Goal: Transaction & Acquisition: Purchase product/service

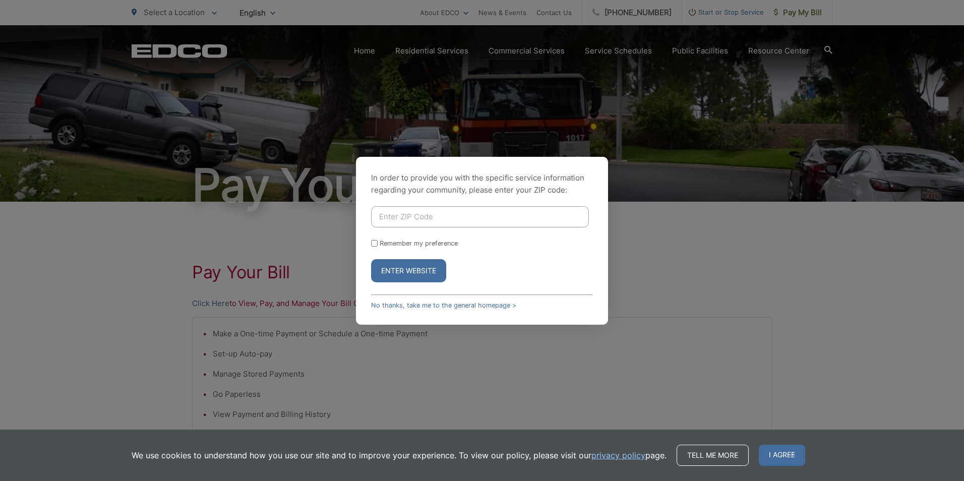
click at [515, 216] on input "Enter ZIP Code" at bounding box center [480, 216] width 218 height 21
type input "92020"
click at [371, 259] on button "Enter Website" at bounding box center [408, 270] width 75 height 23
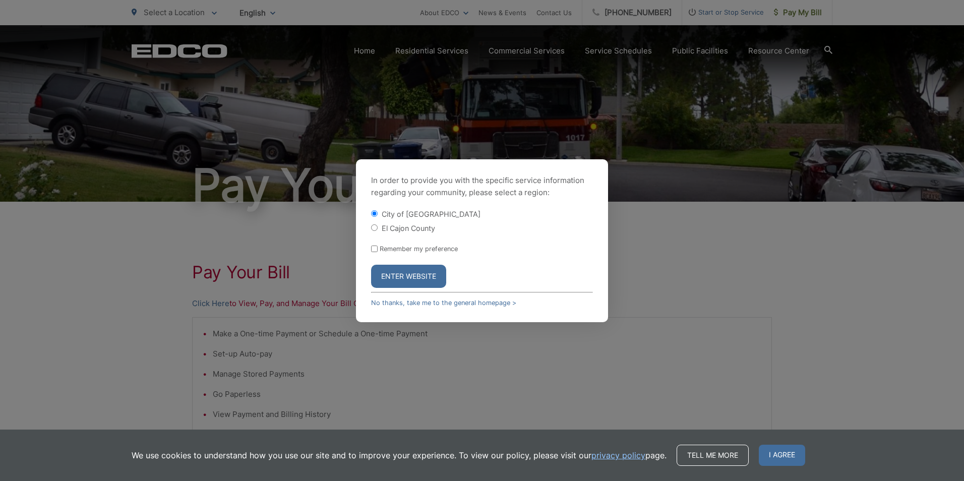
click at [399, 270] on button "Enter Website" at bounding box center [408, 276] width 75 height 23
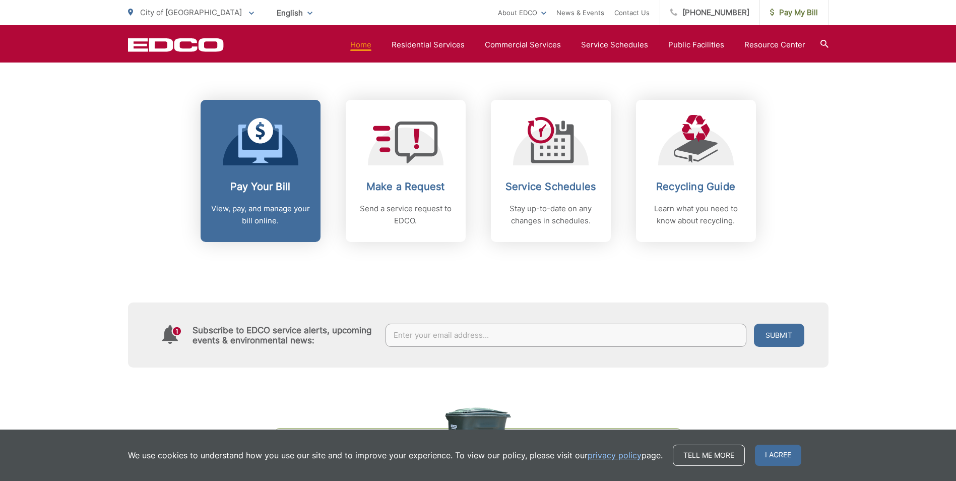
scroll to position [403, 0]
click at [245, 200] on div "Pay Your Bill View, pay, and manage your bill online." at bounding box center [261, 202] width 100 height 46
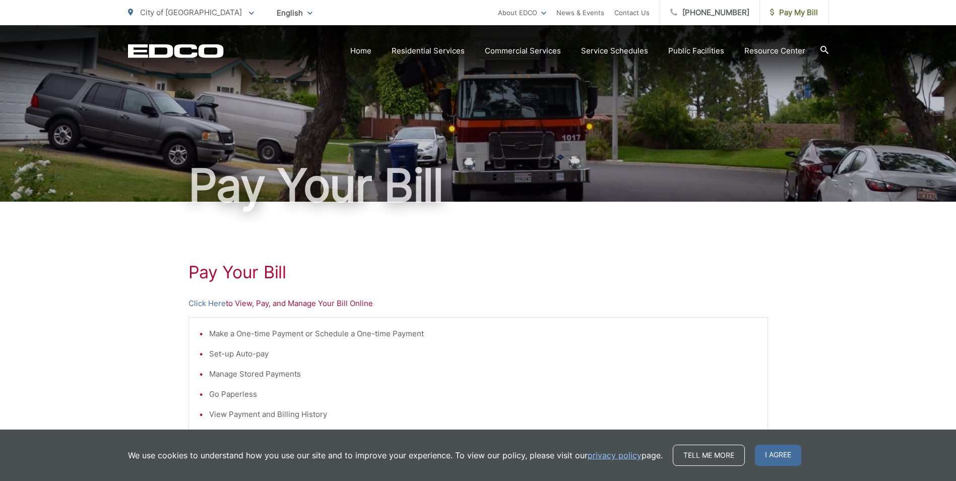
click at [298, 332] on li "Make a One-time Payment or Schedule a One-time Payment" at bounding box center [483, 334] width 548 height 12
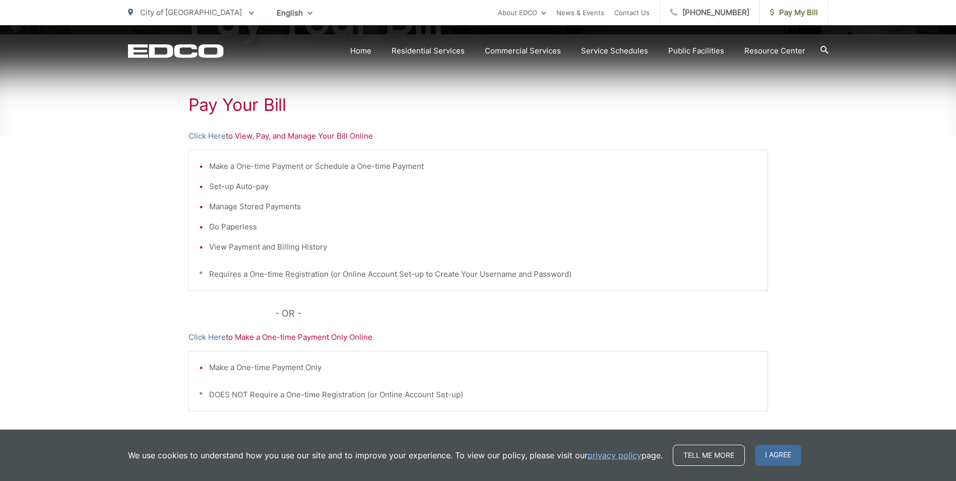
scroll to position [190, 0]
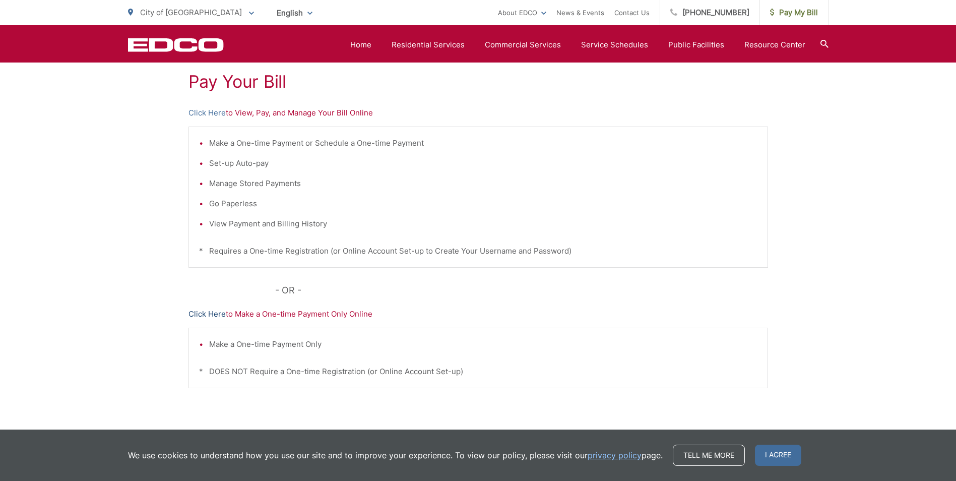
click at [209, 311] on link "Click Here" at bounding box center [206, 314] width 37 height 12
click at [786, 17] on span "Pay My Bill" at bounding box center [794, 13] width 48 height 12
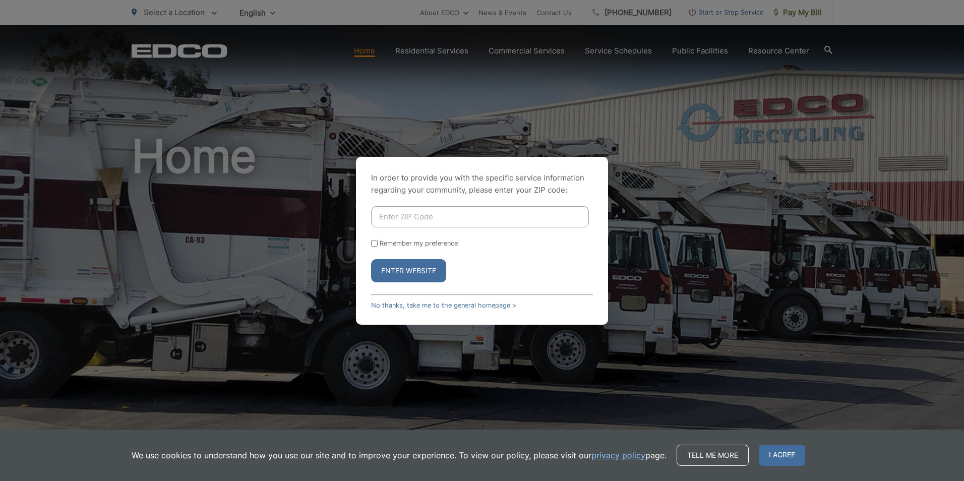
click at [442, 221] on input "Enter ZIP Code" at bounding box center [480, 216] width 218 height 21
click at [443, 221] on input "Enter ZIP Code" at bounding box center [480, 216] width 218 height 21
type input "92020"
click at [397, 275] on button "Enter Website" at bounding box center [408, 270] width 75 height 23
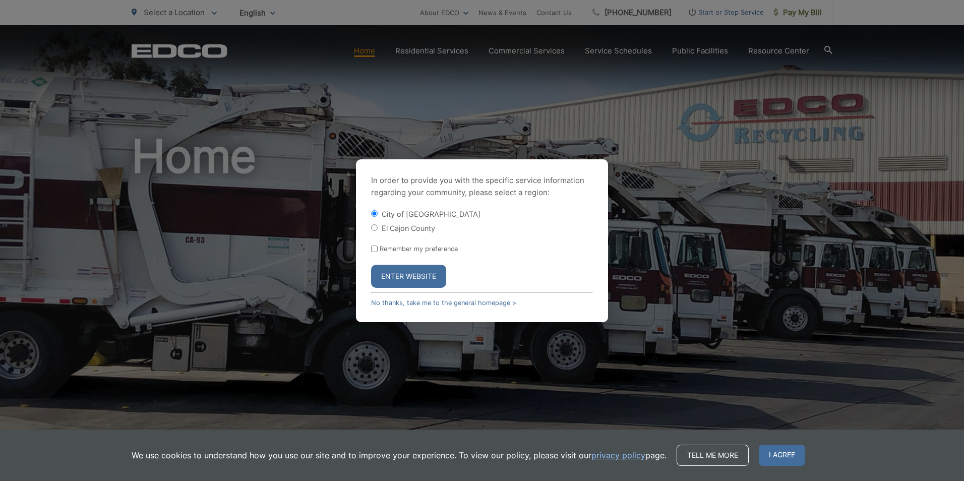
click at [413, 276] on button "Enter Website" at bounding box center [408, 276] width 75 height 23
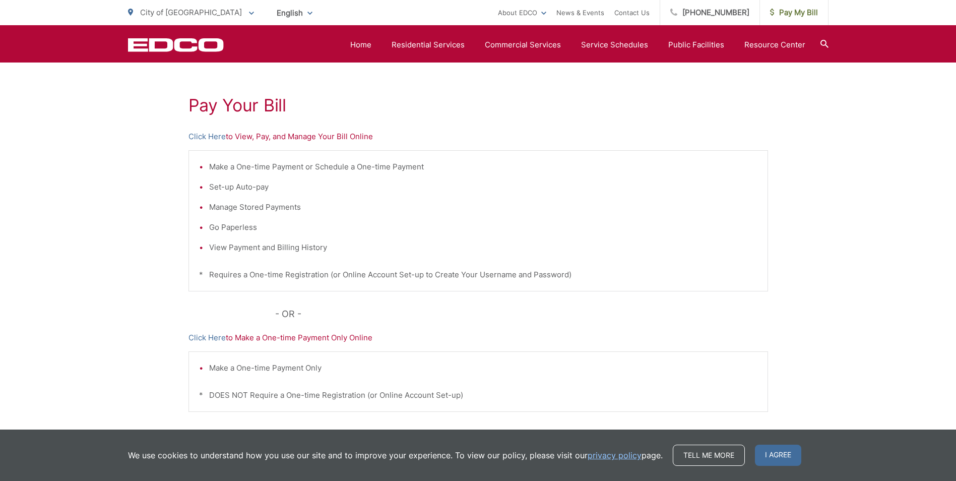
scroll to position [198, 0]
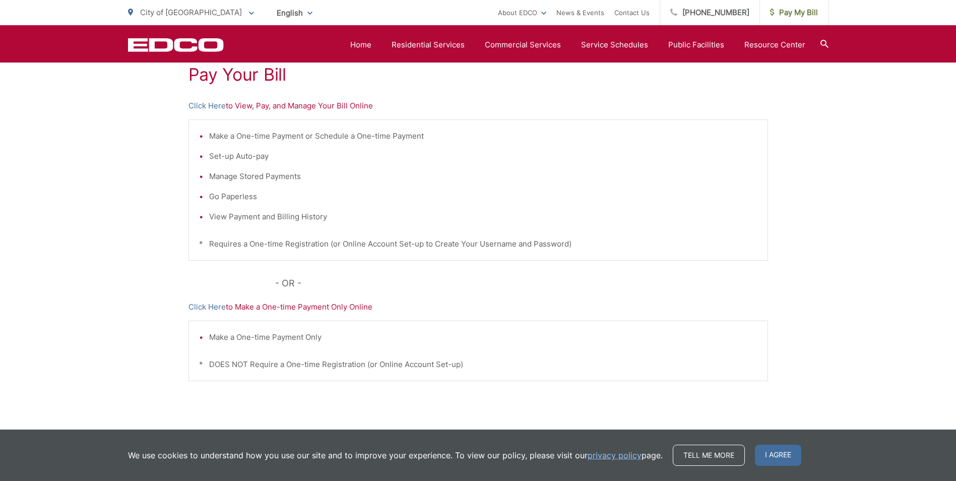
drag, startPoint x: 211, startPoint y: 300, endPoint x: 206, endPoint y: 306, distance: 7.8
click at [211, 300] on div "Pay Your [PERSON_NAME] Here to View, Pay, and Manage Your Bill Online Make a On…" at bounding box center [478, 230] width 580 height 453
click at [203, 308] on link "Click Here" at bounding box center [206, 307] width 37 height 12
